Goal: Information Seeking & Learning: Learn about a topic

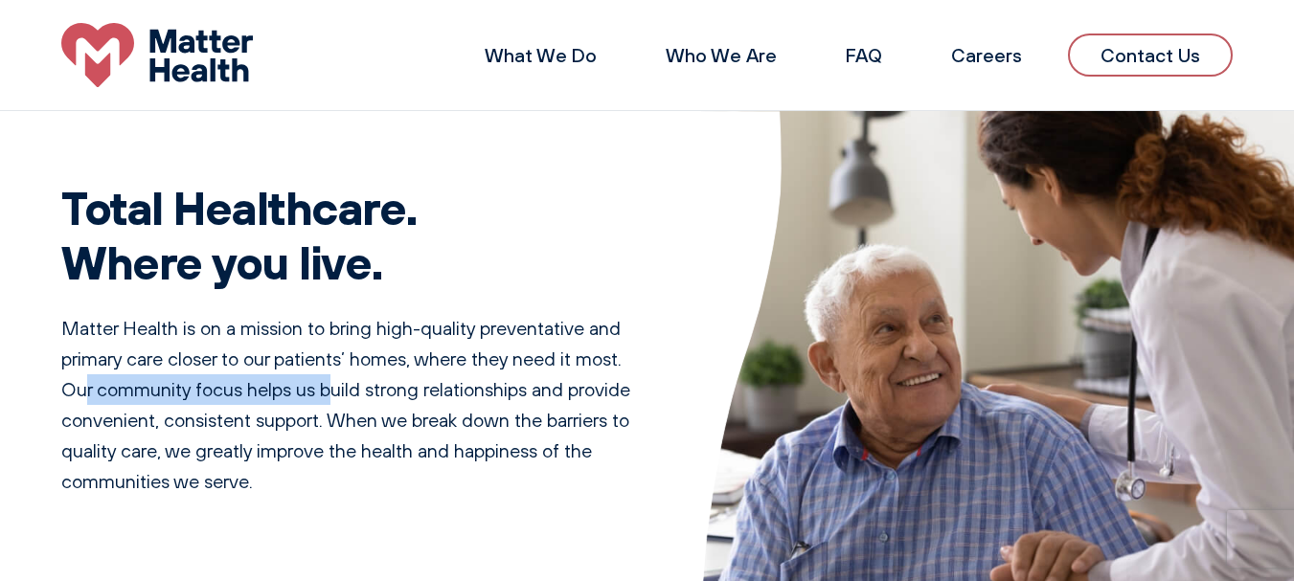
drag, startPoint x: 87, startPoint y: 390, endPoint x: 336, endPoint y: 397, distance: 249.1
click at [336, 397] on p "Matter Health is on a mission to bring high-quality preventative and primary ca…" at bounding box center [358, 405] width 594 height 184
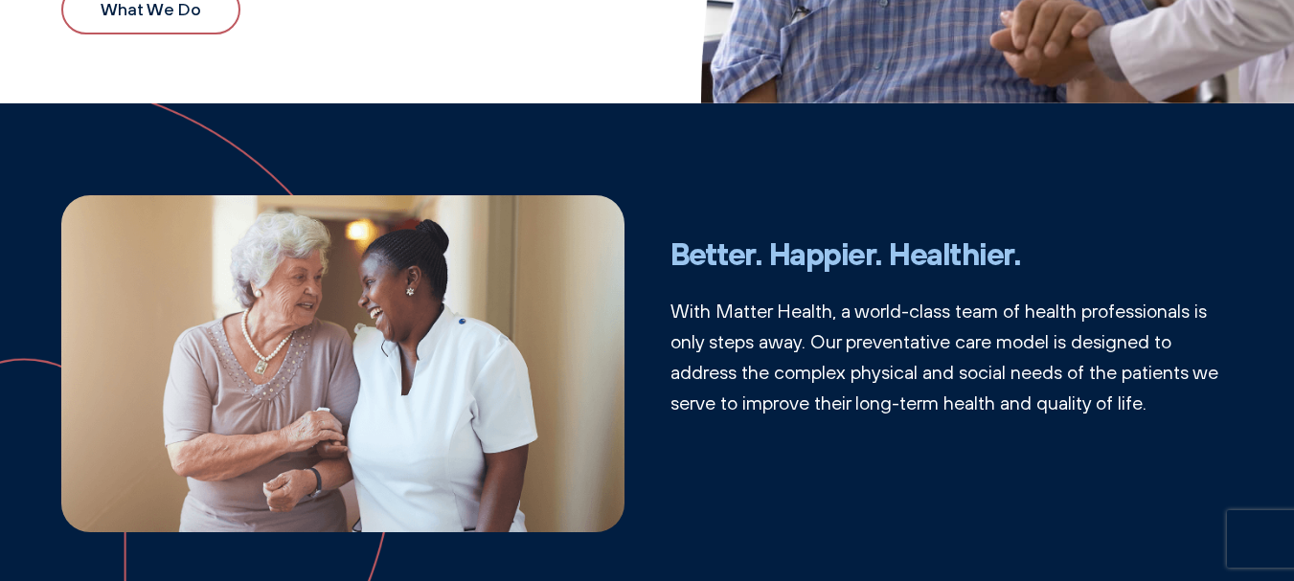
scroll to position [536, 0]
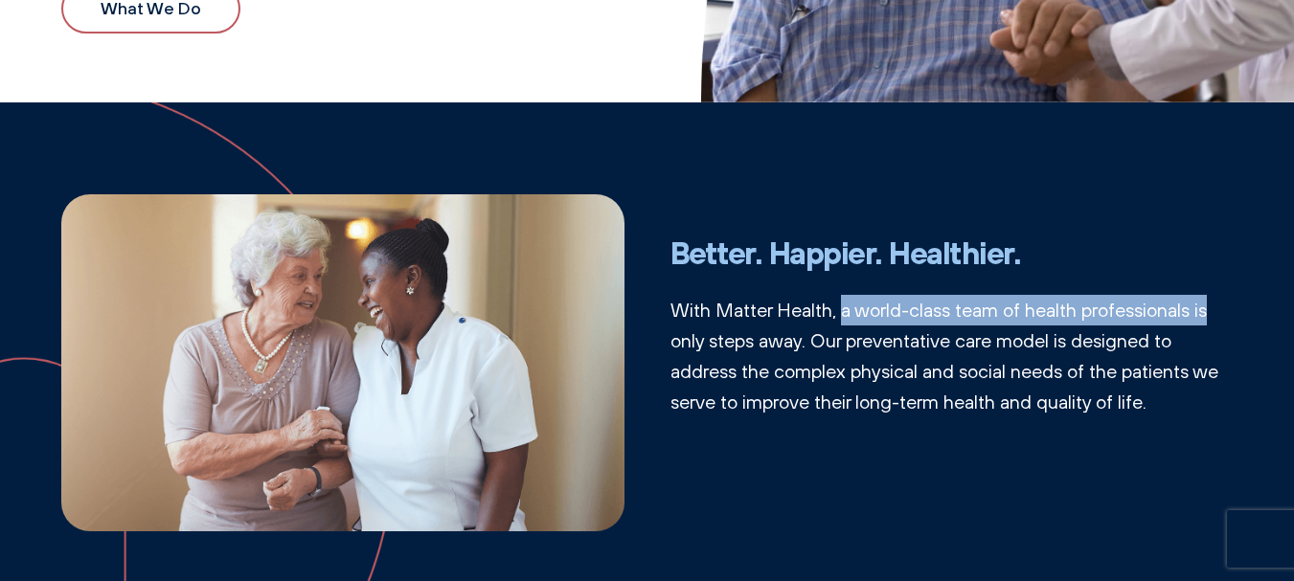
drag, startPoint x: 838, startPoint y: 305, endPoint x: 1228, endPoint y: 315, distance: 389.9
click at [1228, 315] on p "With Matter Health, a world-class team of health professionals is only steps aw…" at bounding box center [951, 356] width 563 height 123
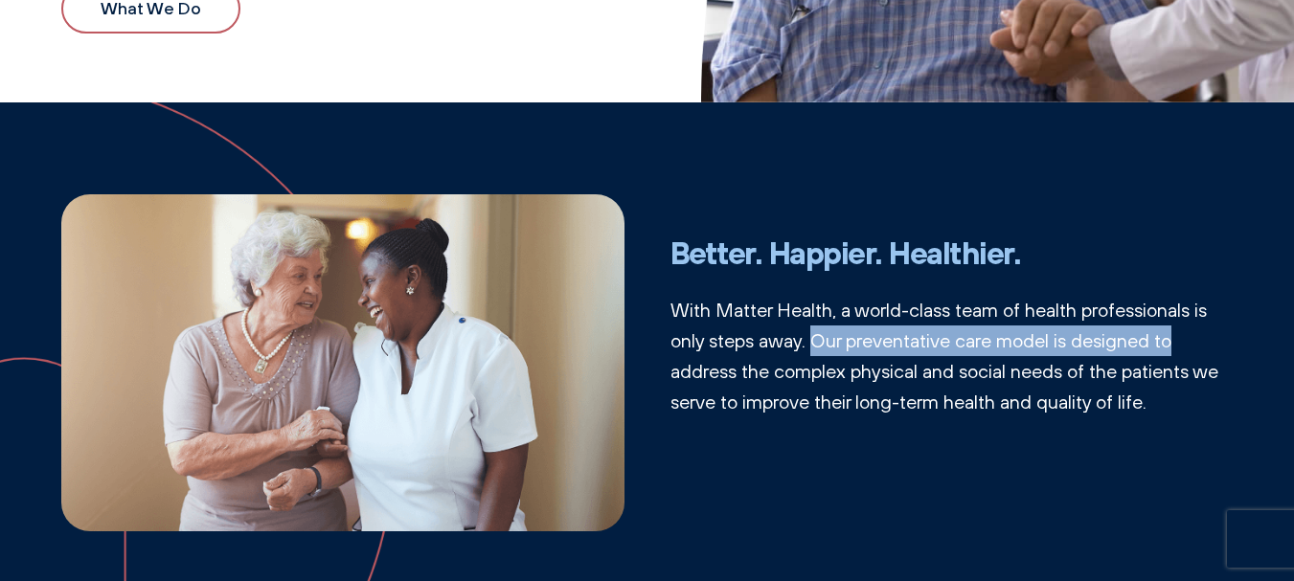
drag, startPoint x: 811, startPoint y: 350, endPoint x: 1195, endPoint y: 348, distance: 384.0
click at [1195, 348] on p "With Matter Health, a world-class team of health professionals is only steps aw…" at bounding box center [951, 356] width 563 height 123
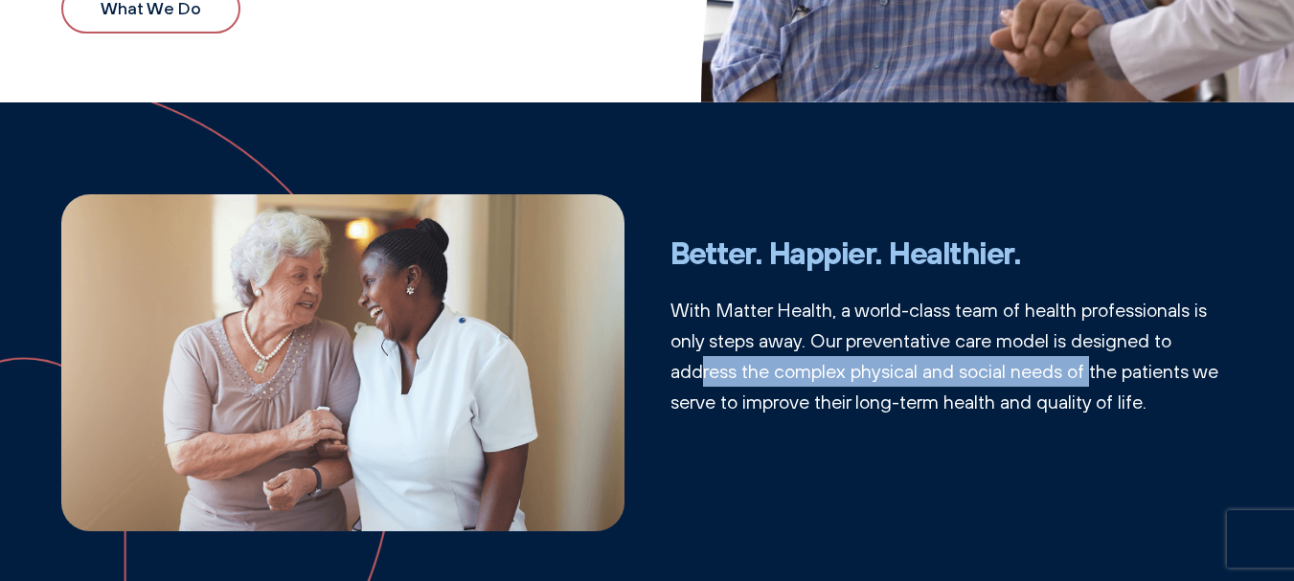
drag, startPoint x: 699, startPoint y: 366, endPoint x: 990, endPoint y: 410, distance: 294.4
click at [1086, 383] on p "With Matter Health, a world-class team of health professionals is only steps aw…" at bounding box center [951, 356] width 563 height 123
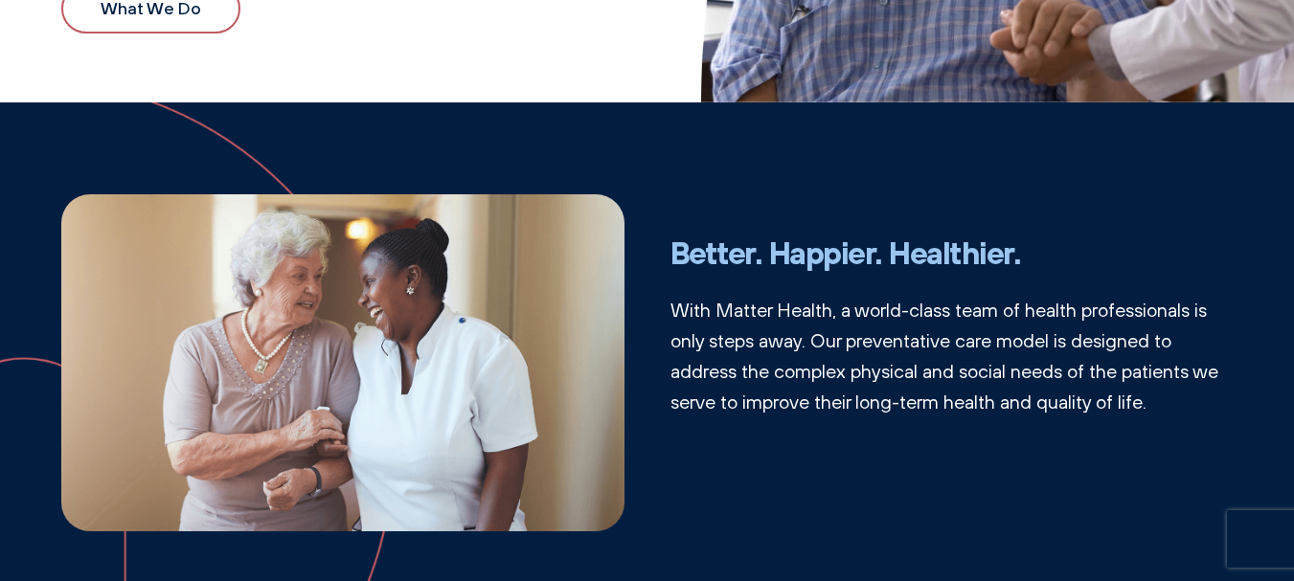
click at [847, 439] on div "Better. Happier. Healthier. With Matter Health, a world-class team of health pr…" at bounding box center [951, 363] width 563 height 256
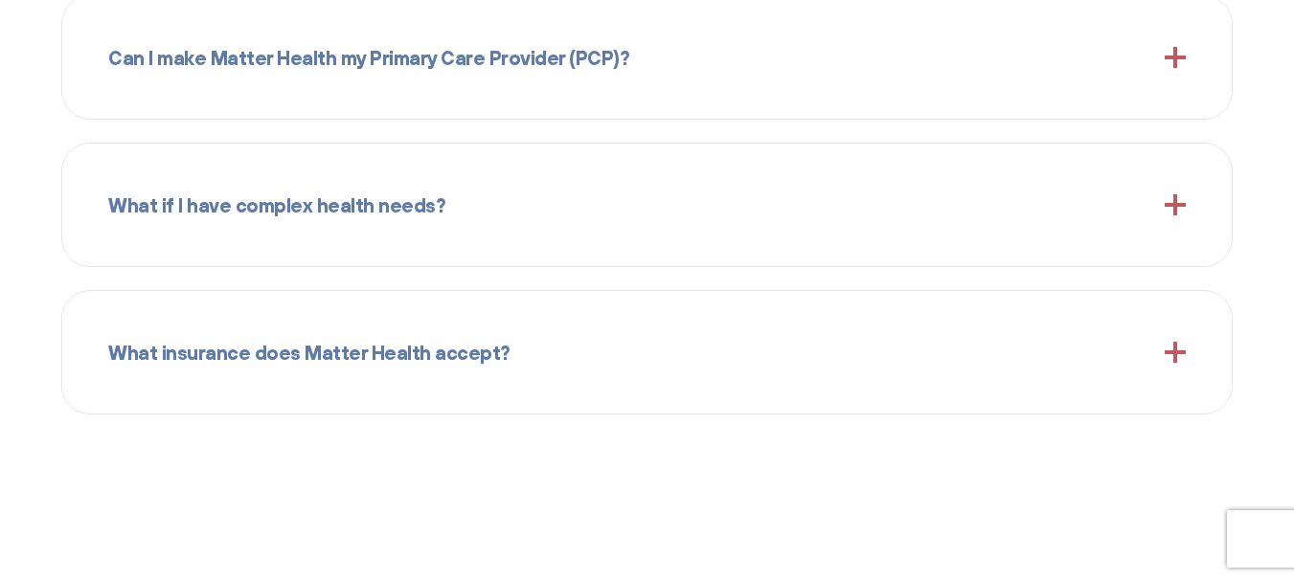
scroll to position [1992, 0]
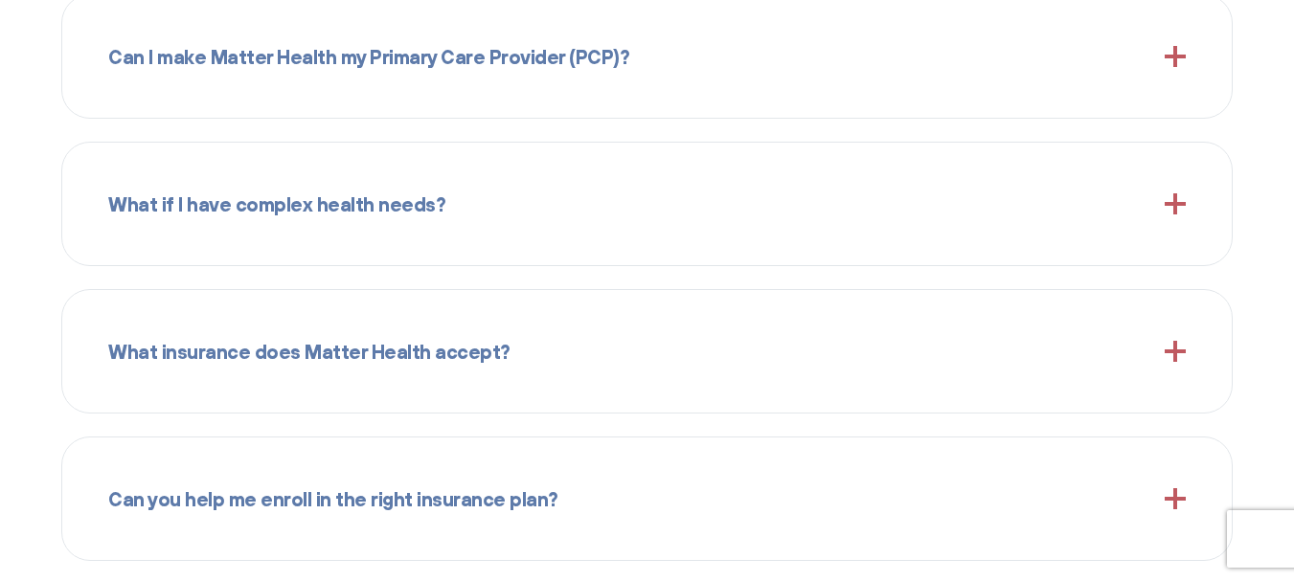
click at [510, 336] on div "What insurance does Matter Health accept?" at bounding box center [646, 351] width 1077 height 77
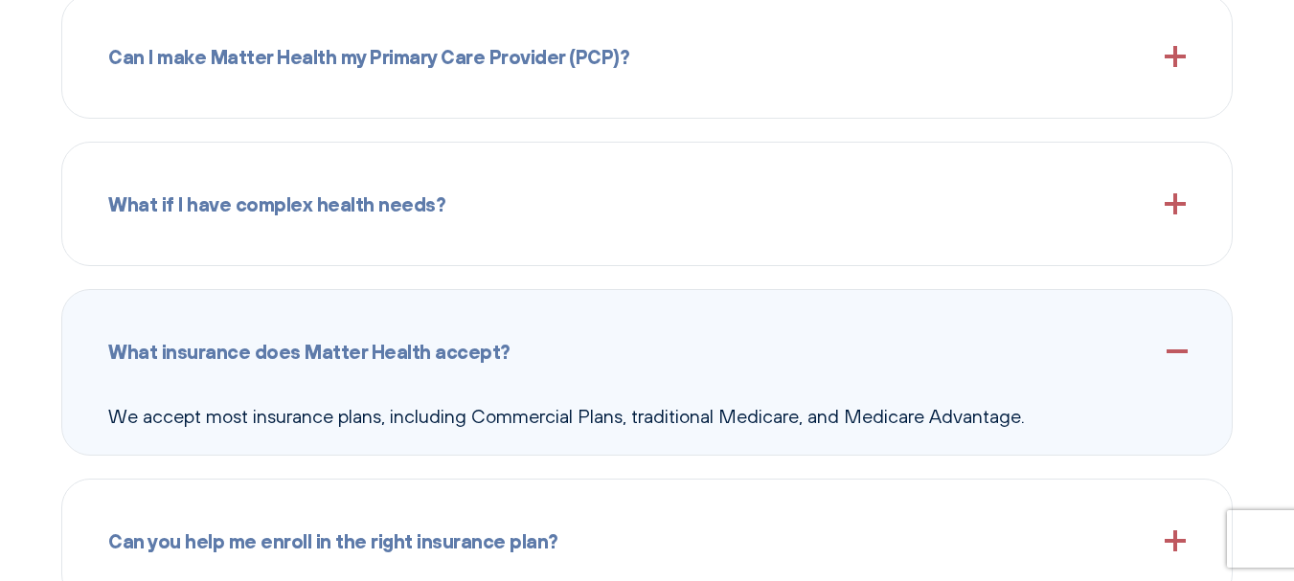
click at [510, 336] on div "What insurance does Matter Health accept?" at bounding box center [646, 351] width 1077 height 77
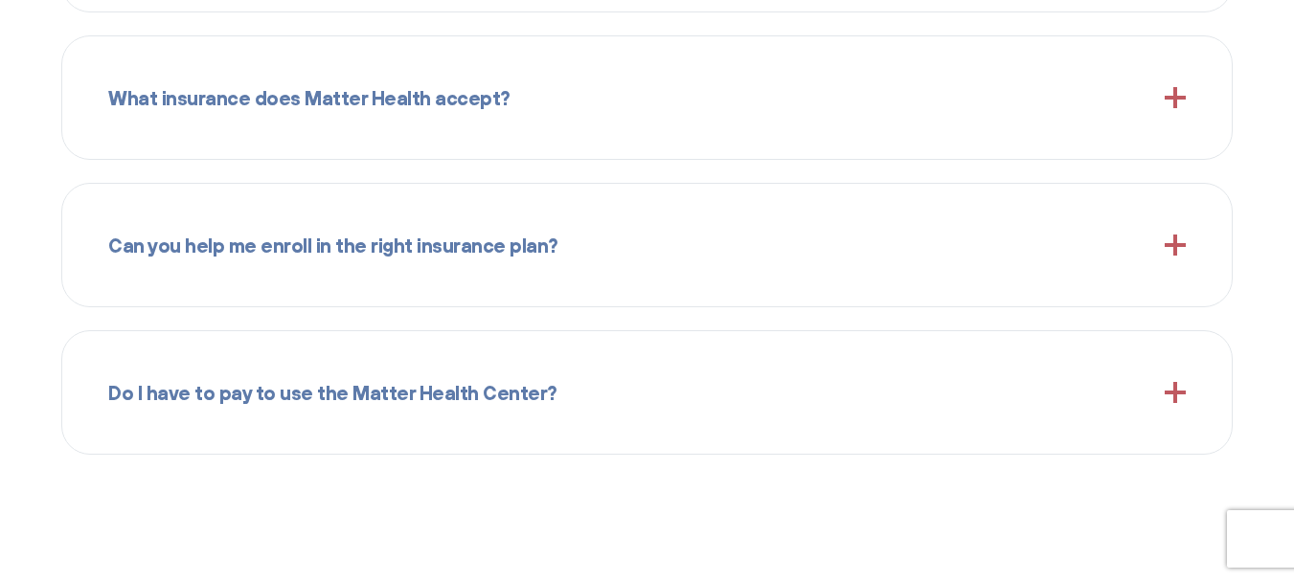
scroll to position [2251, 0]
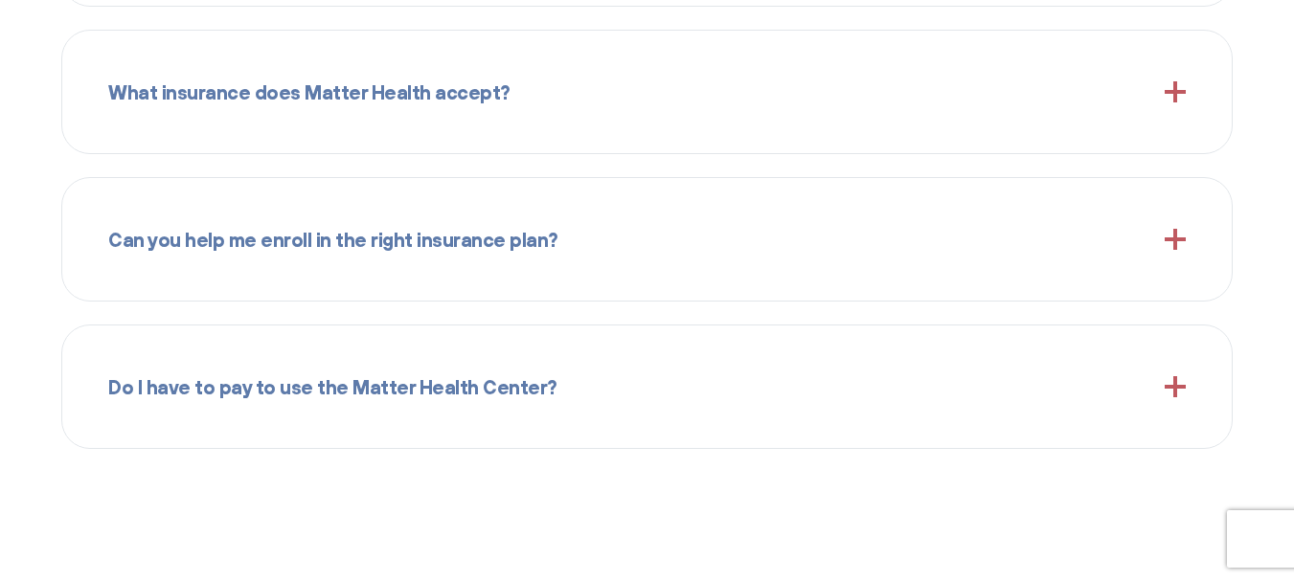
click at [170, 256] on div "Can you help me enroll in the right insurance plan?" at bounding box center [646, 239] width 1077 height 77
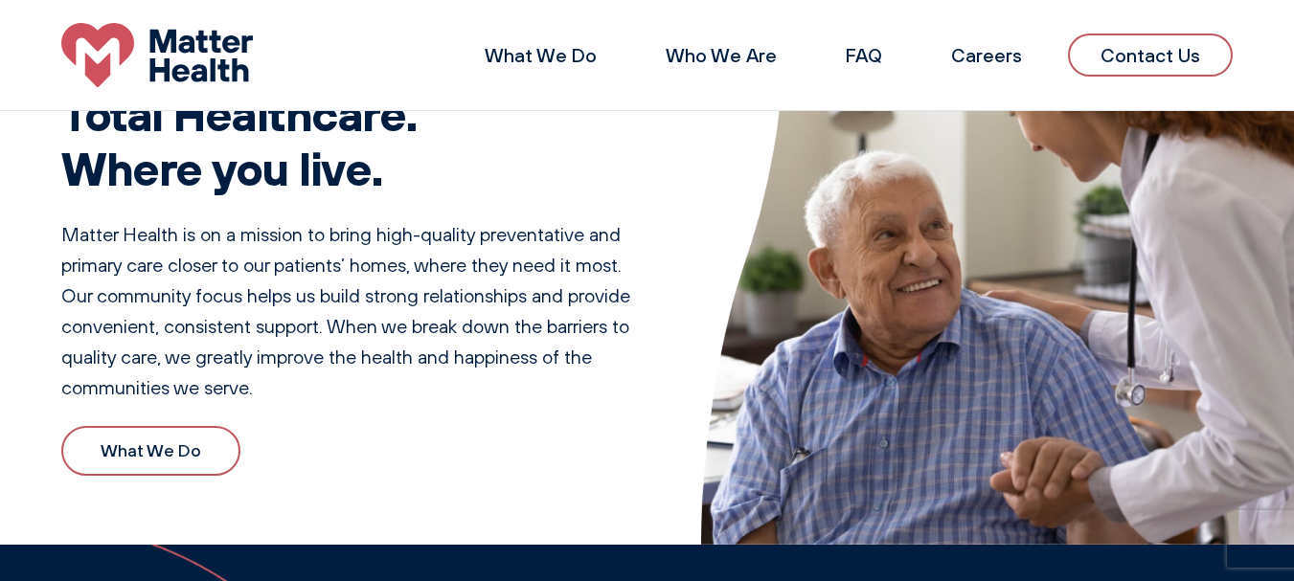
scroll to position [0, 0]
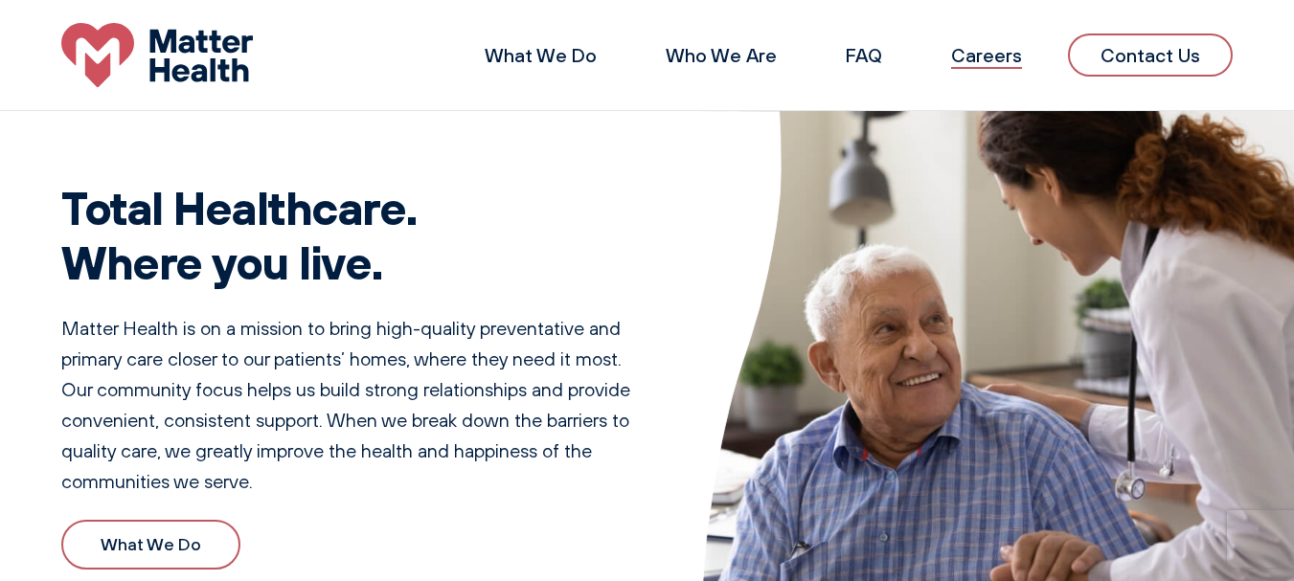
click at [970, 59] on link "Careers" at bounding box center [986, 55] width 71 height 24
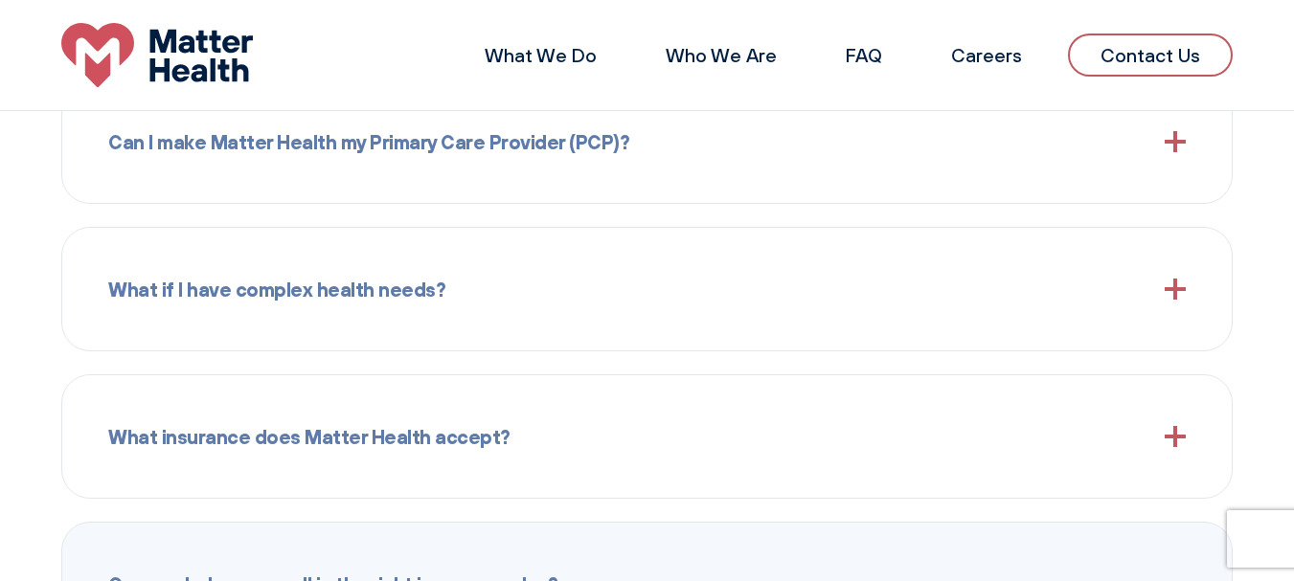
scroll to position [1904, 0]
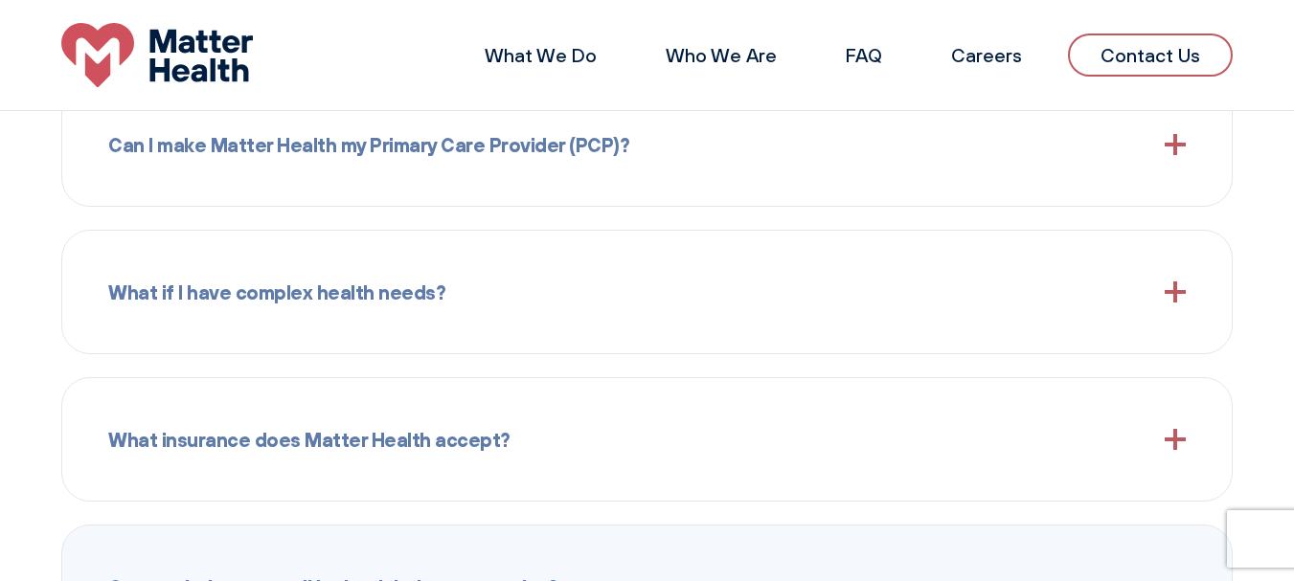
click at [563, 156] on span "Can I make Matter Health my Primary Care Provider (PCP)?" at bounding box center [368, 144] width 521 height 31
